Goal: Task Accomplishment & Management: Use online tool/utility

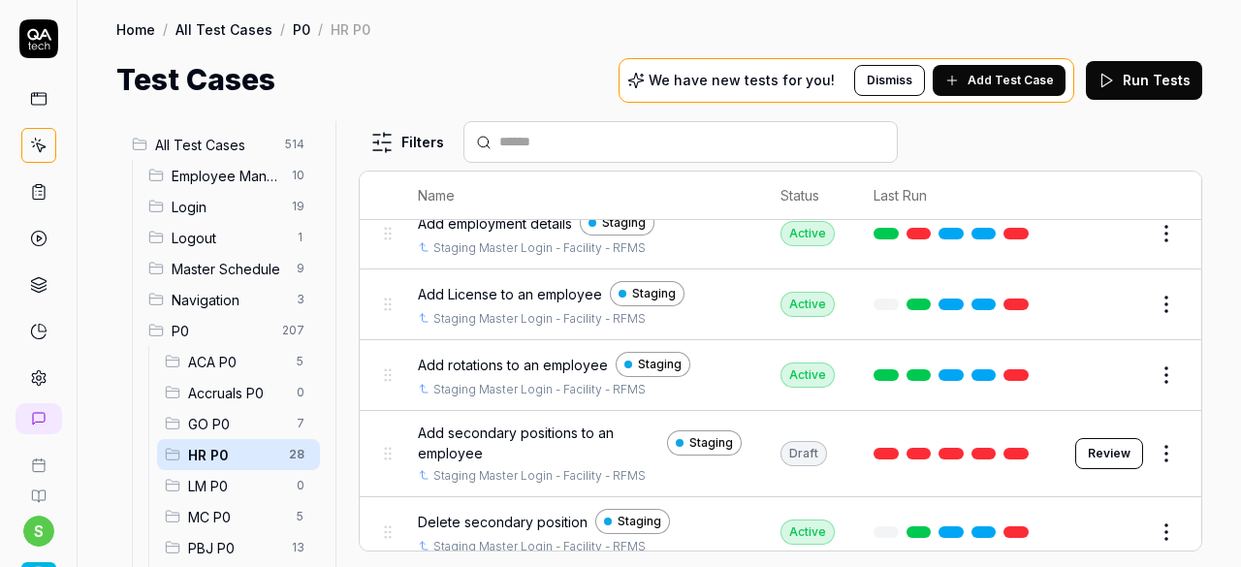
scroll to position [485, 0]
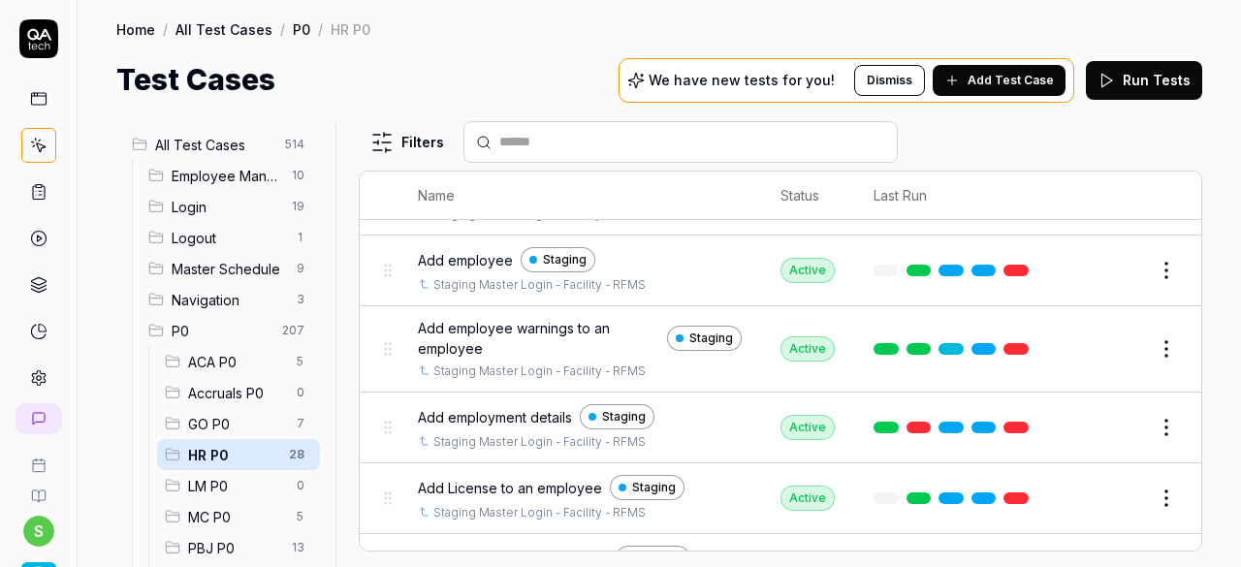
scroll to position [485, 0]
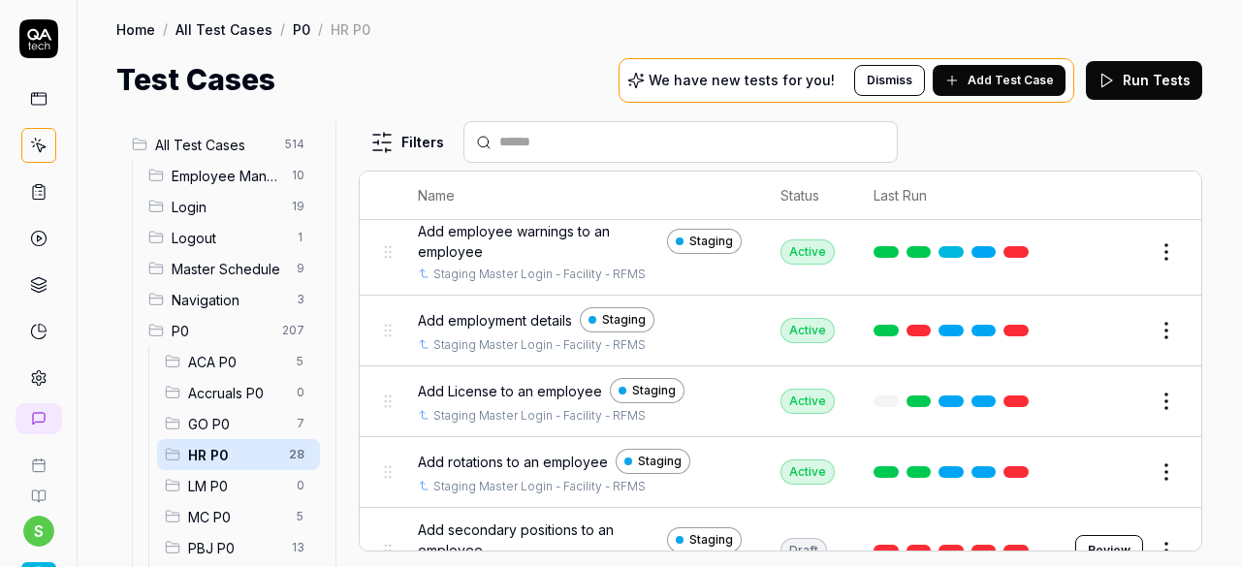
click at [572, 381] on span "Add License to an employee" at bounding box center [510, 391] width 184 height 20
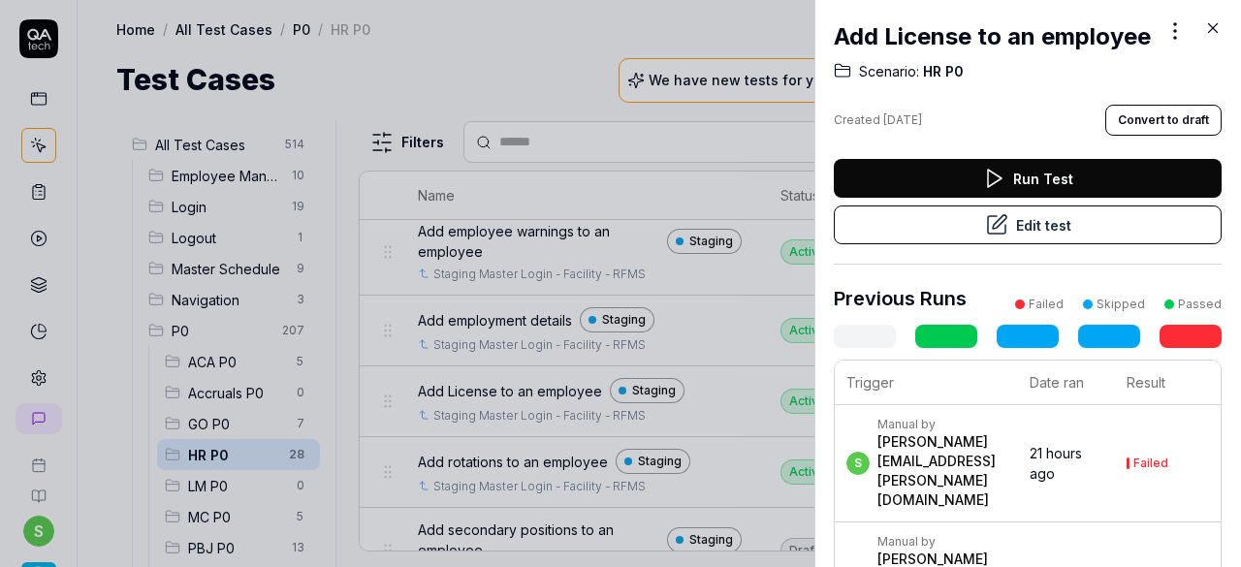
click at [1051, 244] on button "Edit test" at bounding box center [1028, 224] width 388 height 39
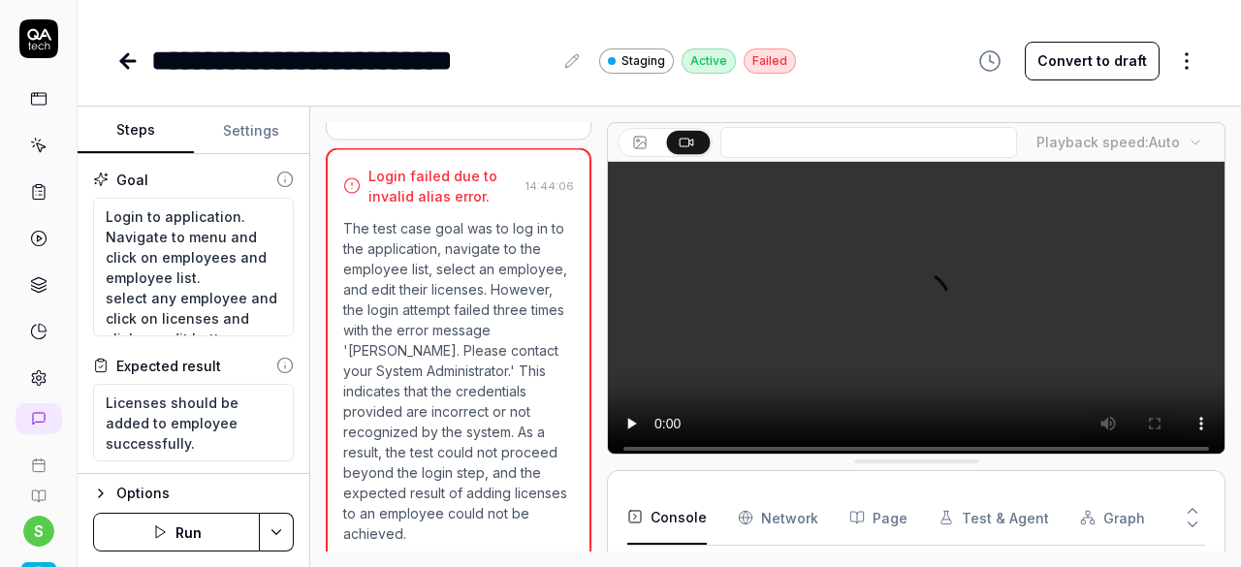
scroll to position [681, 0]
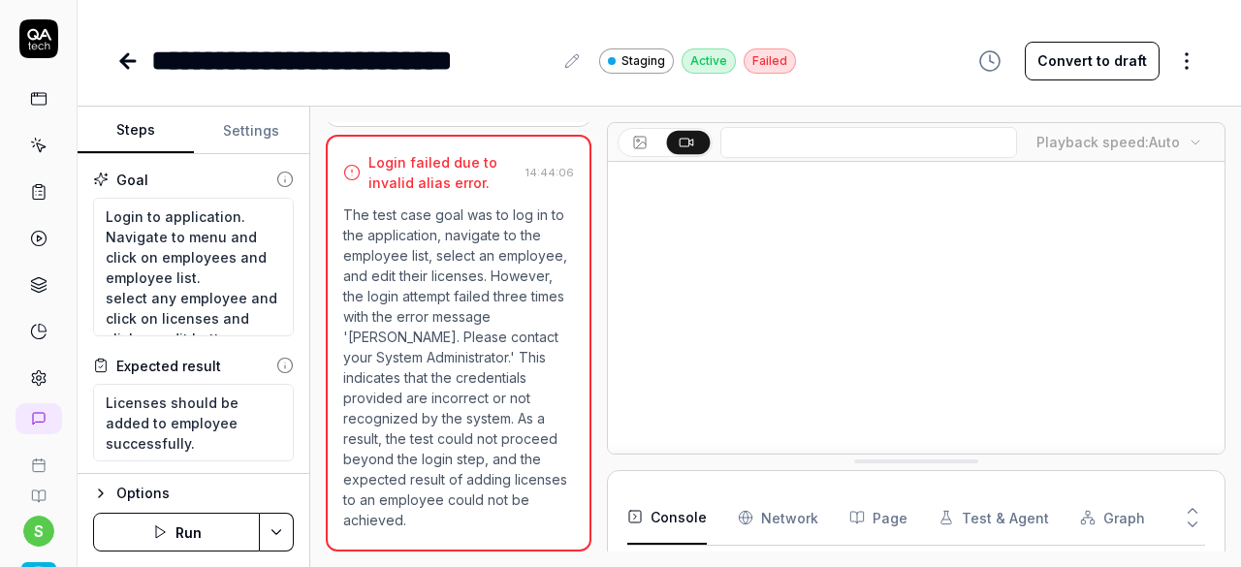
scroll to position [213, 0]
type textarea "*"
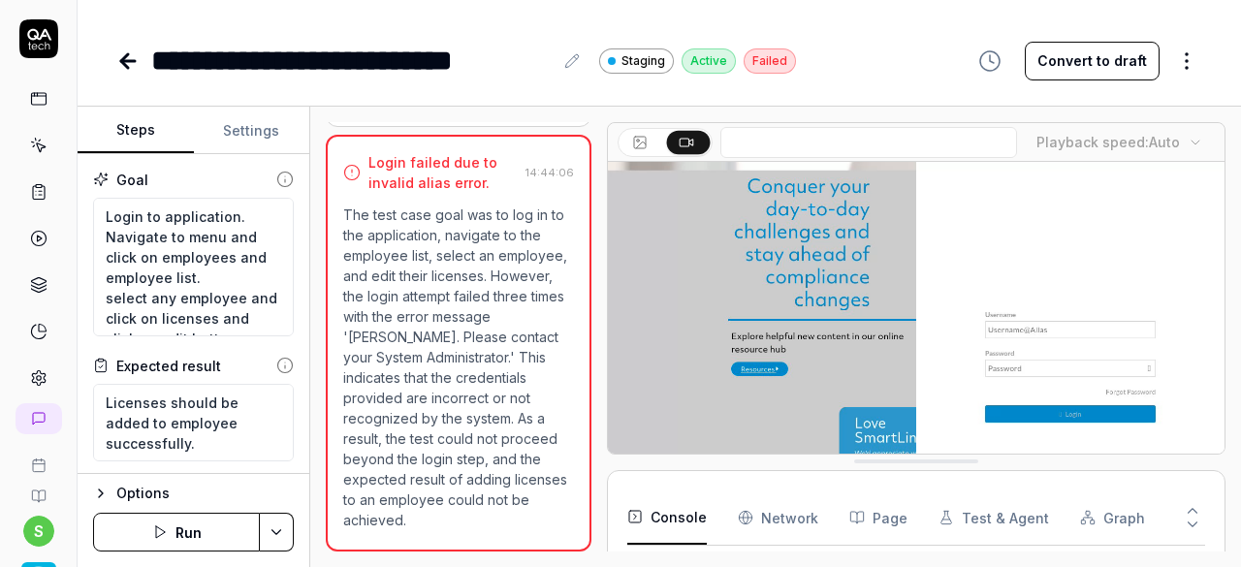
click at [251, 127] on button "Settings" at bounding box center [252, 131] width 116 height 47
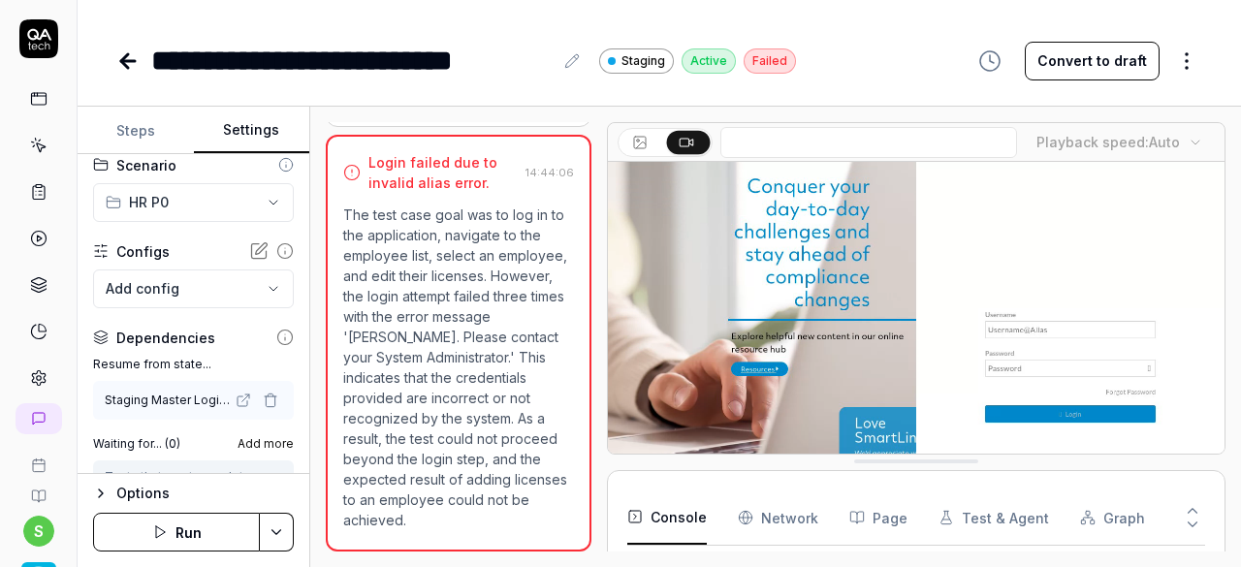
scroll to position [194, 0]
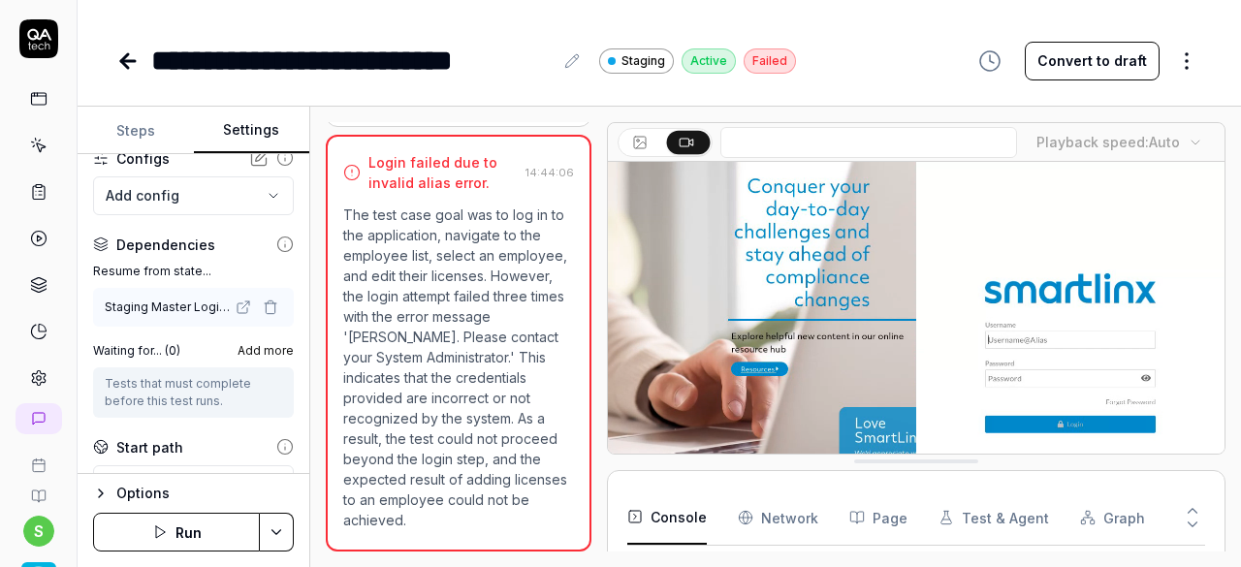
click at [263, 303] on icon "button" at bounding box center [271, 307] width 16 height 16
click at [277, 524] on html "**********" at bounding box center [620, 283] width 1241 height 567
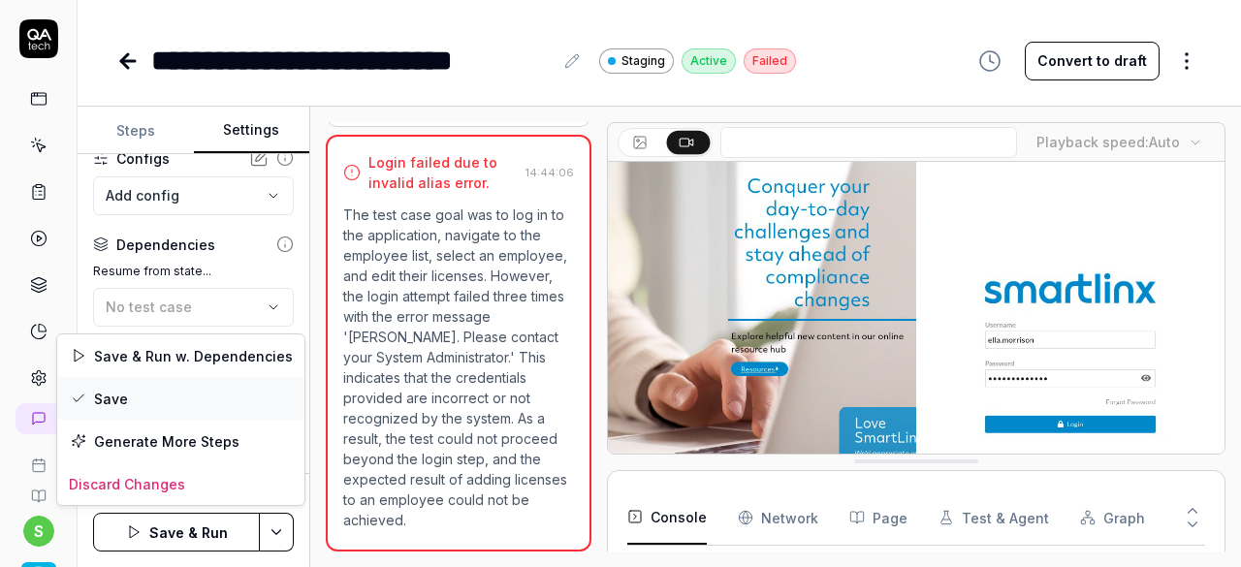
click at [142, 393] on div "Save" at bounding box center [180, 398] width 247 height 43
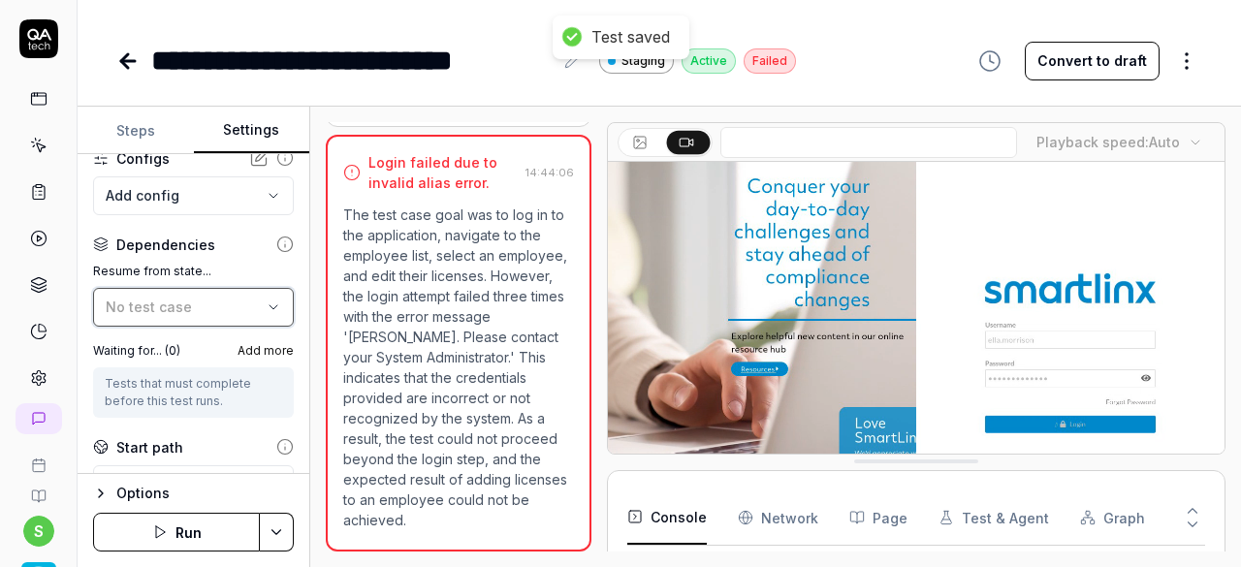
click at [266, 305] on icon "button" at bounding box center [274, 307] width 16 height 16
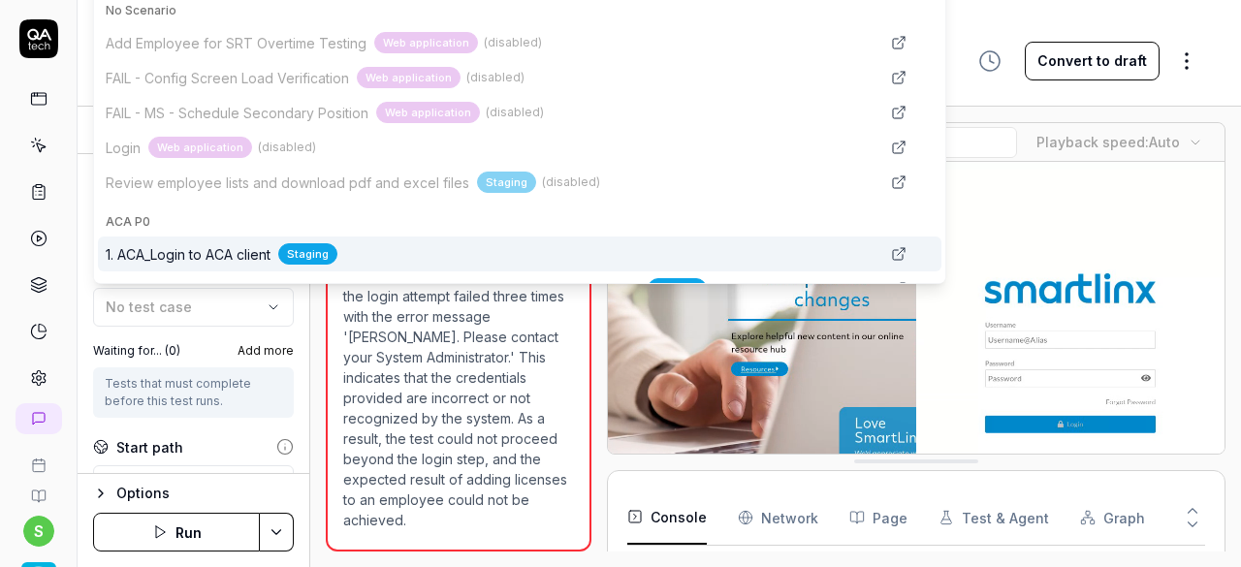
click at [293, 392] on div "**********" at bounding box center [194, 314] width 232 height 320
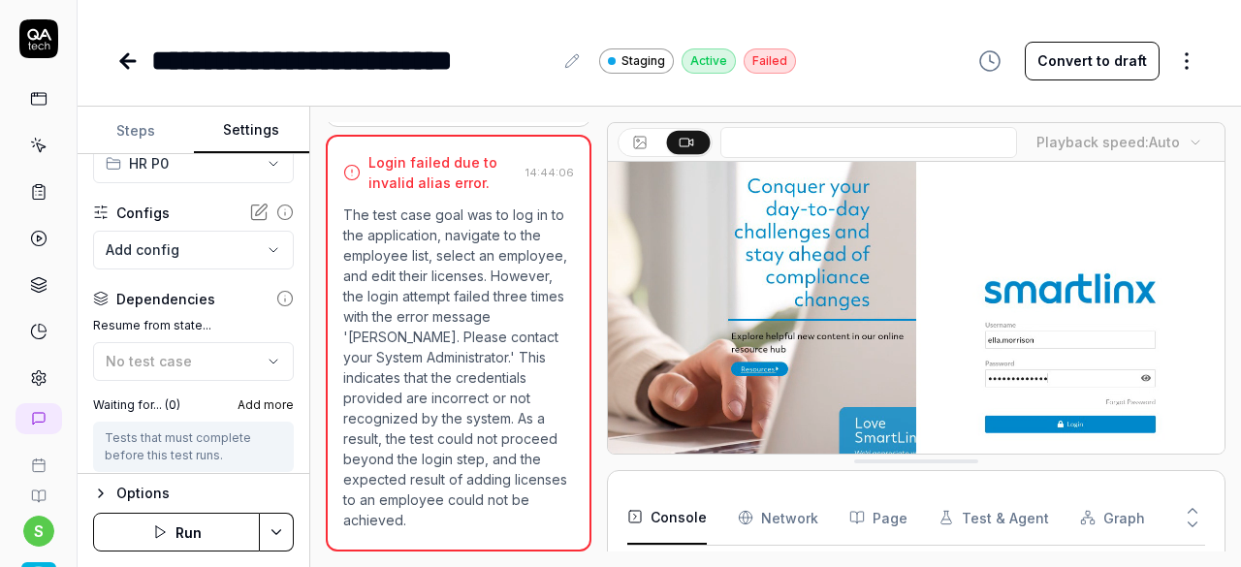
scroll to position [97, 0]
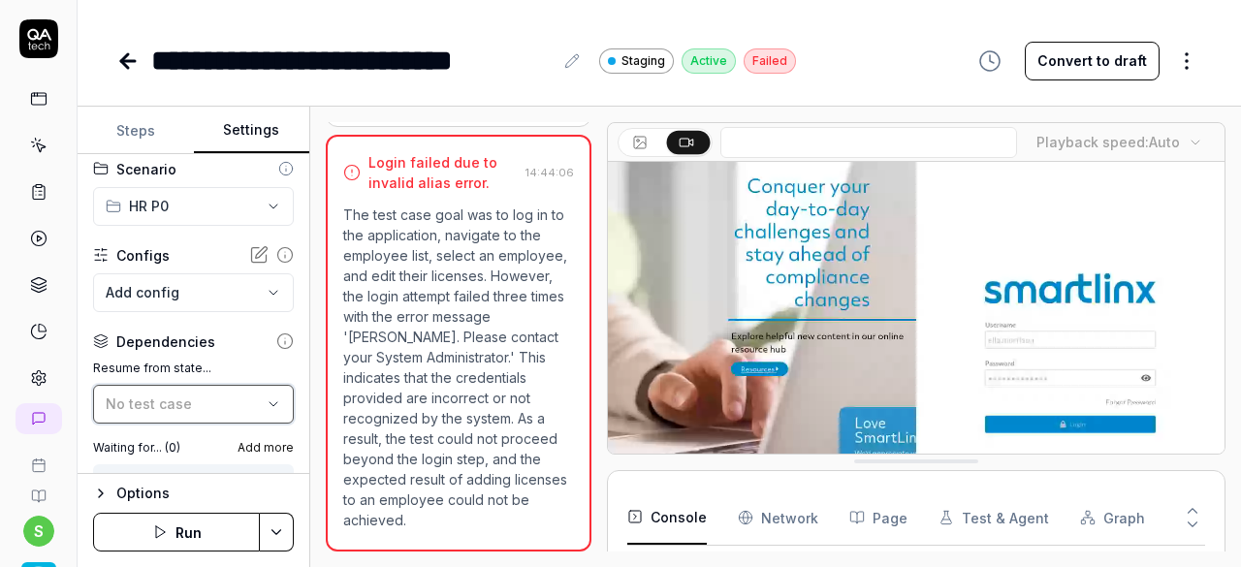
click at [200, 415] on button "No test case" at bounding box center [193, 404] width 201 height 39
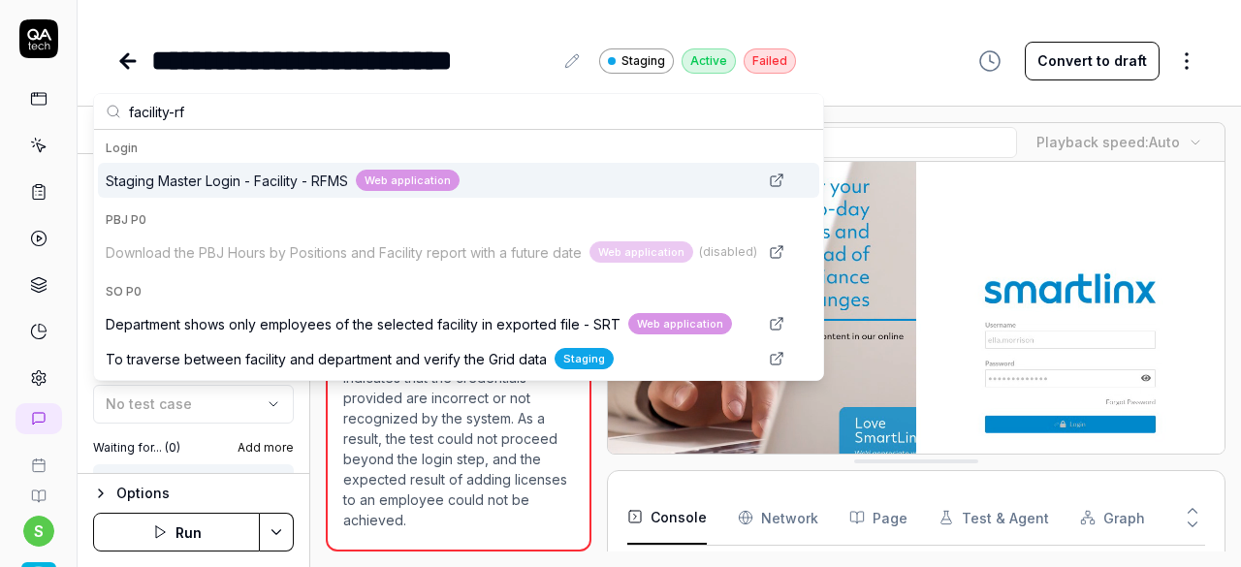
type input "facility-rf"
click at [306, 184] on span "Staging Master Login - Facility - RFMS" at bounding box center [227, 181] width 242 height 20
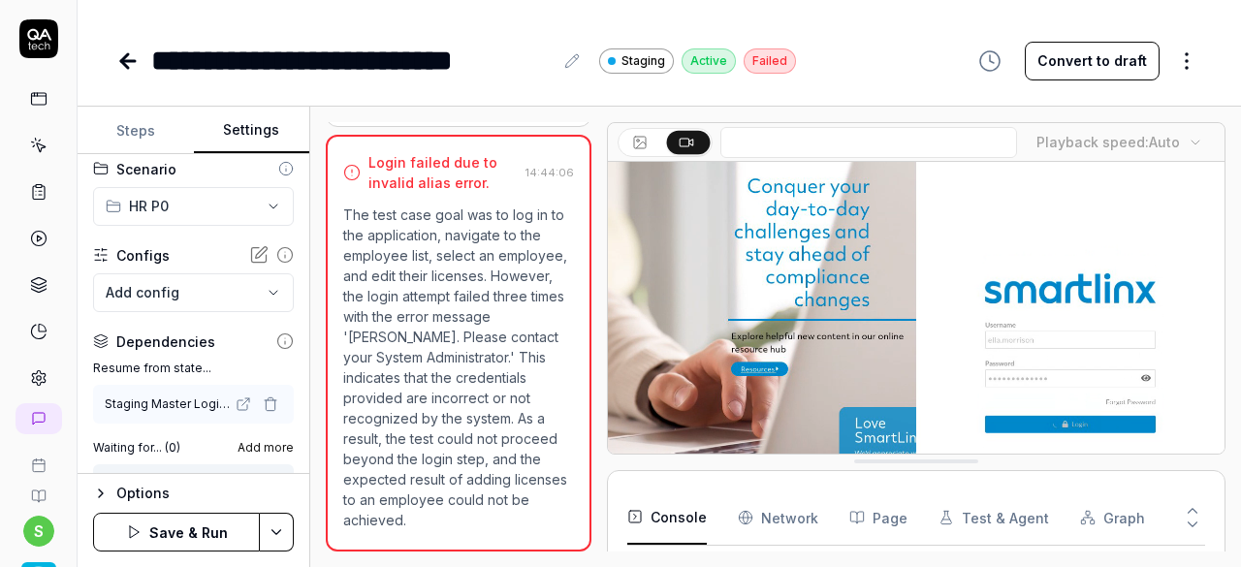
click at [209, 534] on button "Save & Run" at bounding box center [176, 532] width 167 height 39
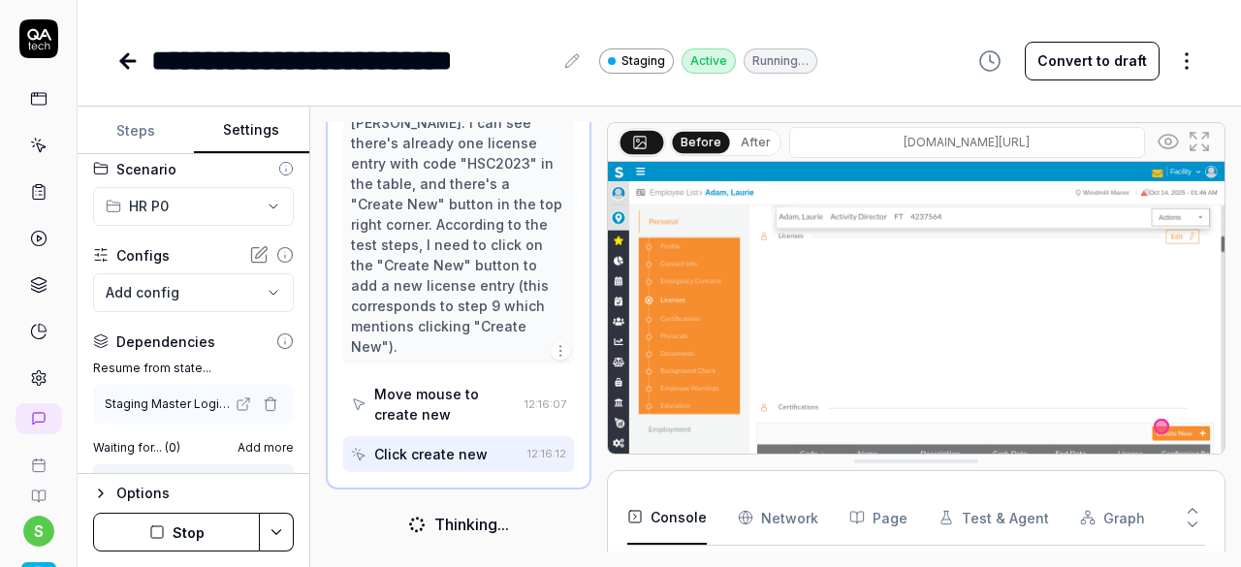
scroll to position [964, 0]
